Goal: Navigation & Orientation: Find specific page/section

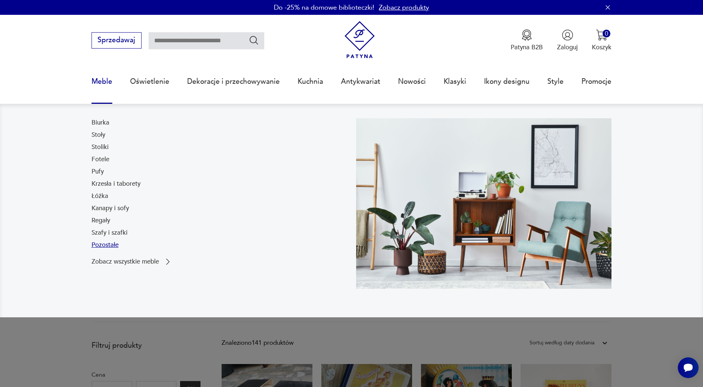
click at [110, 244] on link "Pozostałe" at bounding box center [105, 245] width 27 height 9
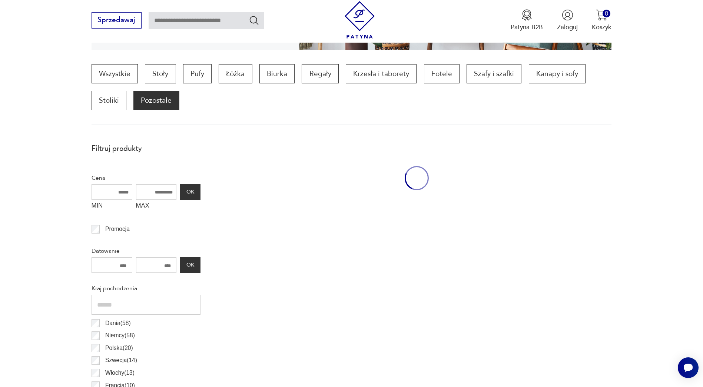
scroll to position [220, 0]
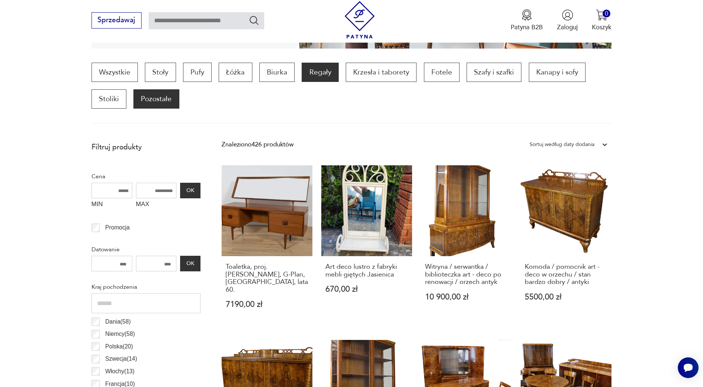
click at [319, 74] on p "Regały" at bounding box center [320, 72] width 37 height 19
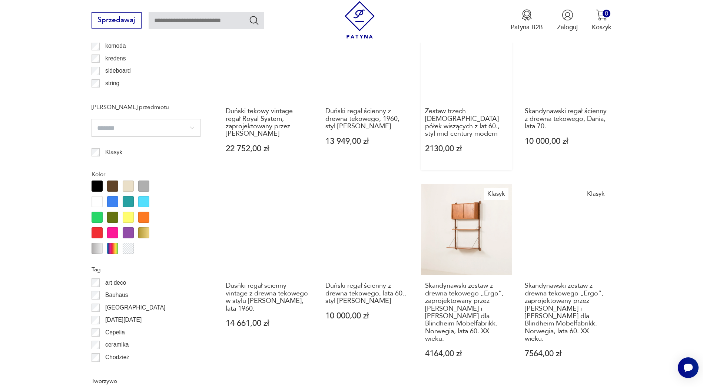
scroll to position [840, 0]
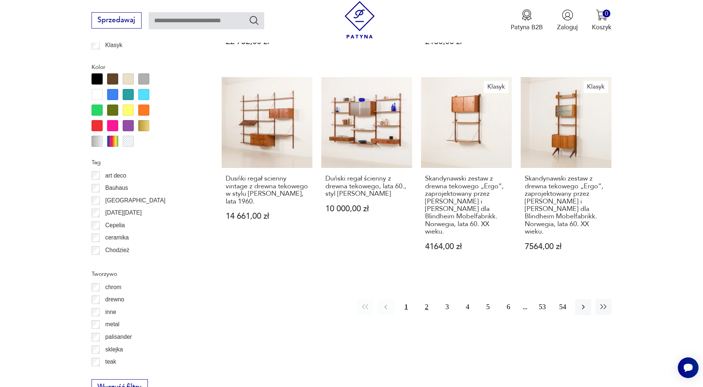
click at [428, 299] on button "2" at bounding box center [427, 307] width 16 height 16
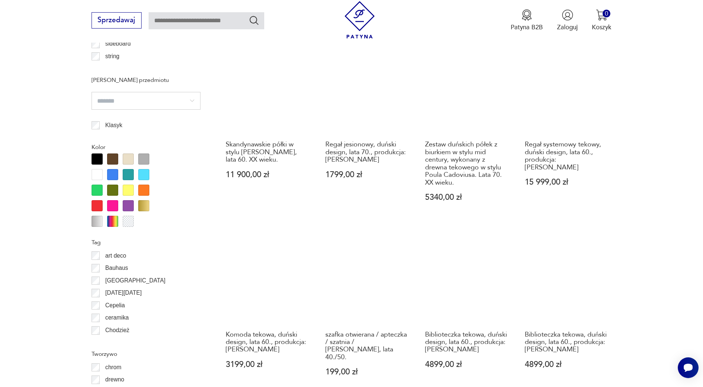
scroll to position [877, 0]
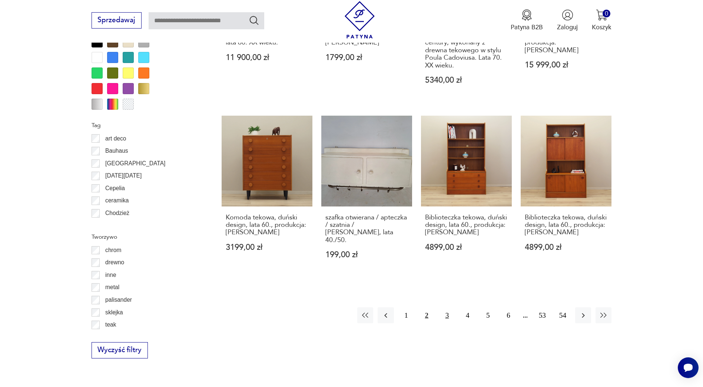
click at [448, 307] on button "3" at bounding box center [447, 315] width 16 height 16
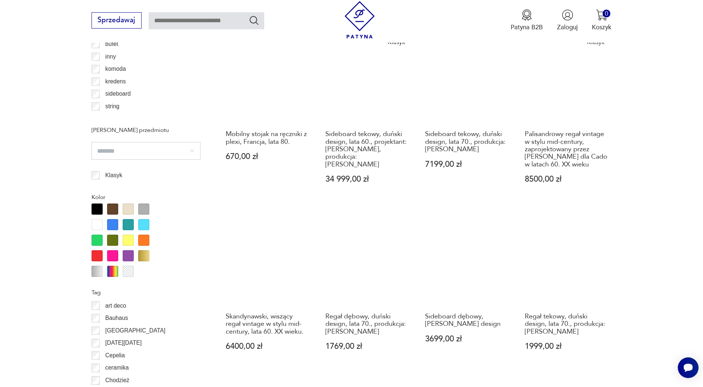
scroll to position [766, 0]
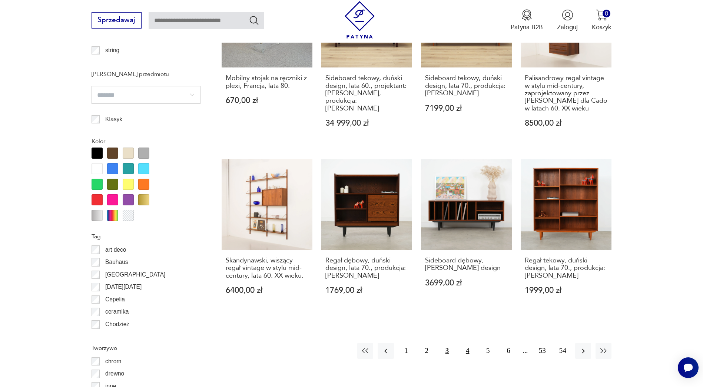
click at [468, 352] on button "4" at bounding box center [468, 351] width 16 height 16
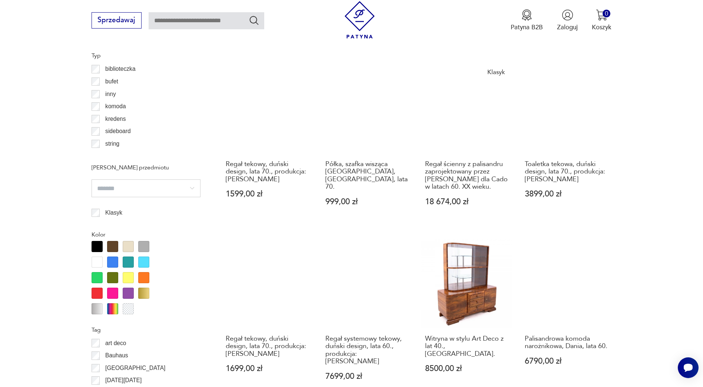
scroll to position [729, 0]
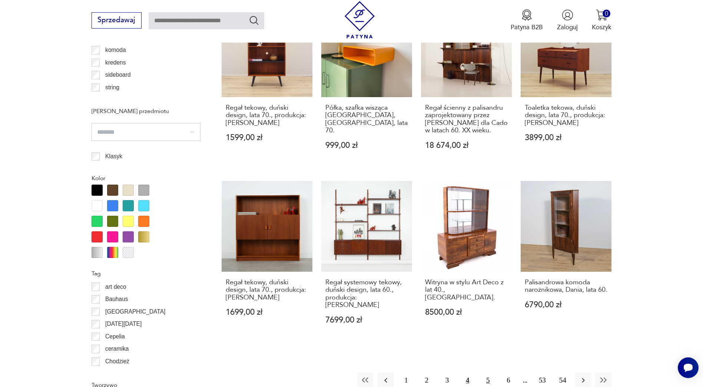
click at [490, 373] on button "5" at bounding box center [488, 381] width 16 height 16
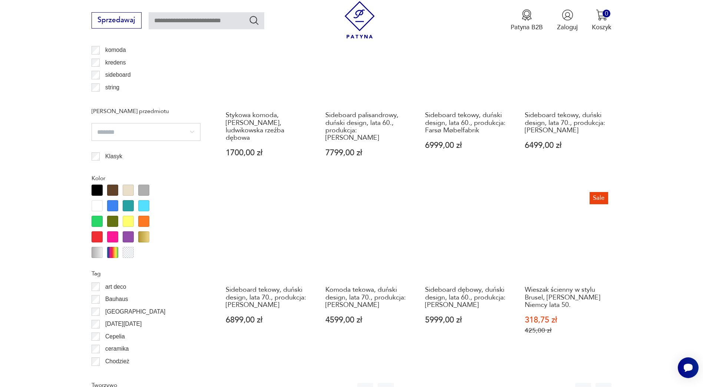
scroll to position [803, 0]
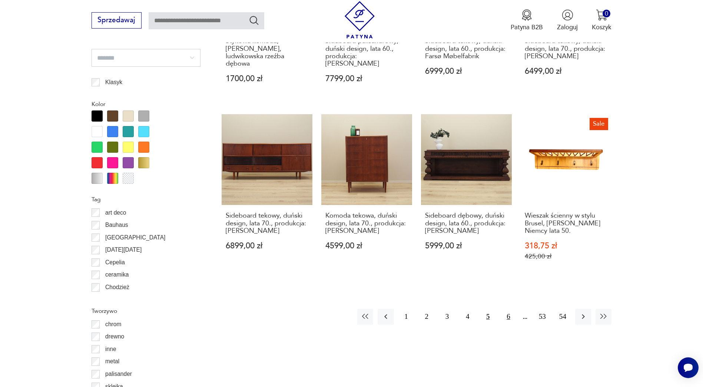
click at [509, 309] on button "6" at bounding box center [509, 317] width 16 height 16
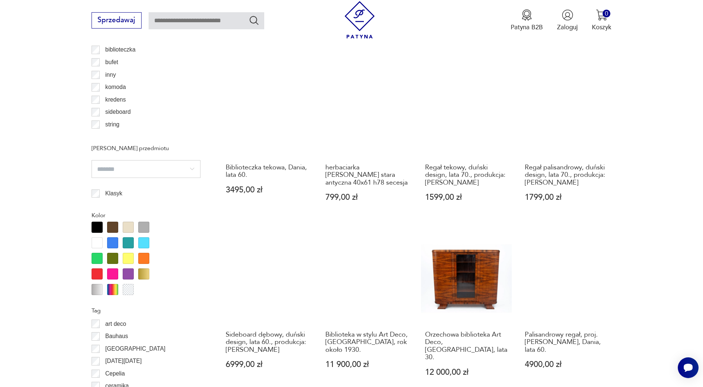
scroll to position [877, 0]
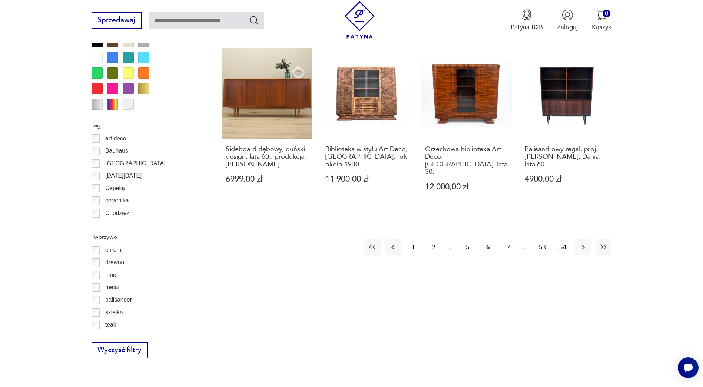
click at [509, 239] on button "7" at bounding box center [509, 247] width 16 height 16
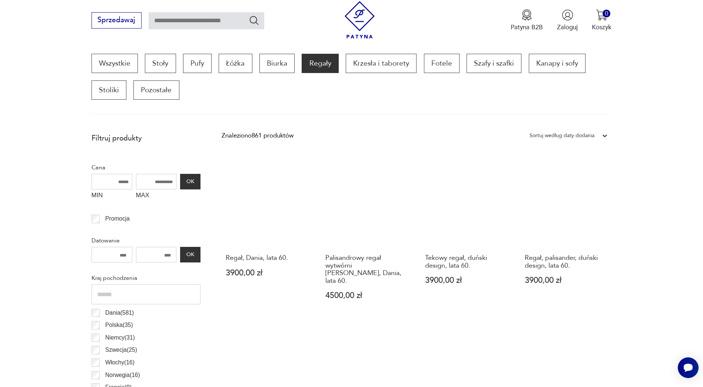
scroll to position [432, 0]
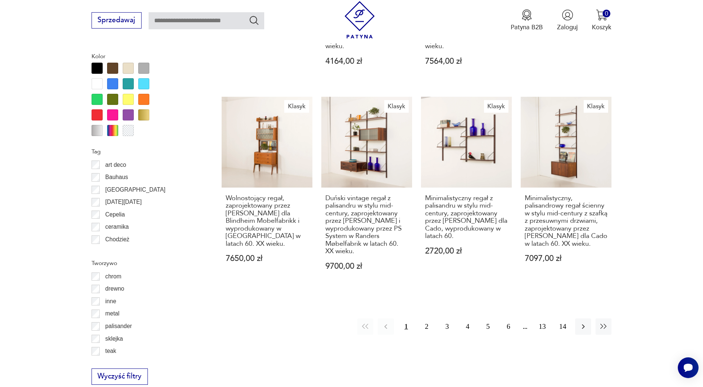
scroll to position [951, 0]
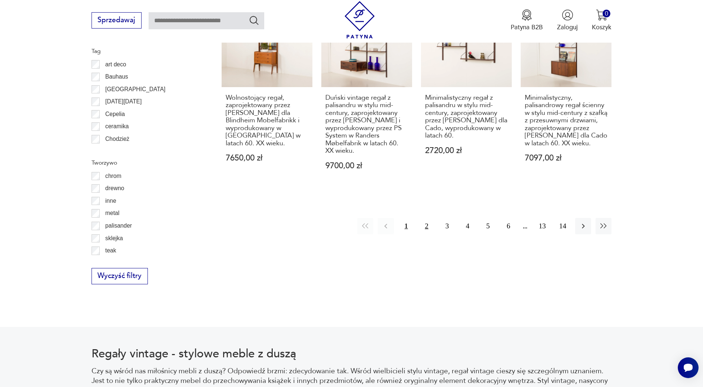
click at [425, 218] on button "2" at bounding box center [427, 226] width 16 height 16
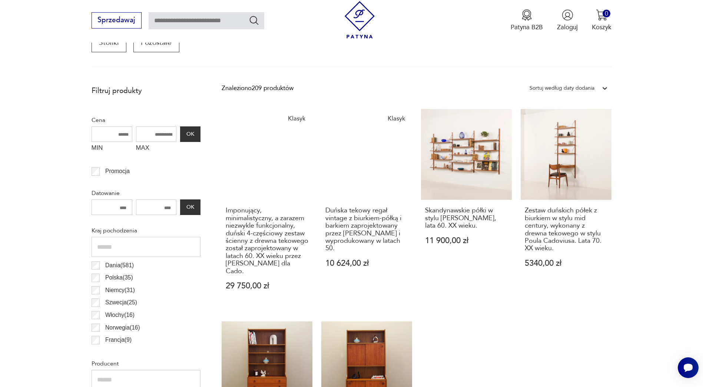
scroll to position [321, 0]
